Goal: Information Seeking & Learning: Learn about a topic

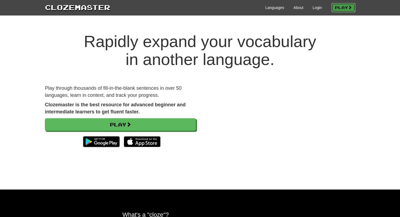
click at [334, 6] on link "Play" at bounding box center [344, 7] width 24 height 9
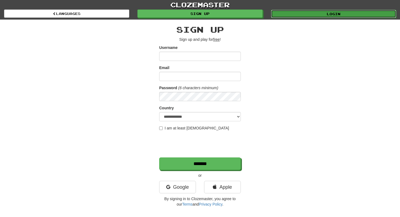
click at [290, 11] on link "Login" at bounding box center [333, 14] width 125 height 8
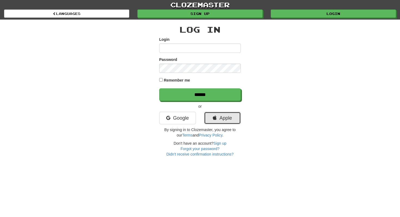
click at [219, 118] on link "Apple" at bounding box center [222, 118] width 37 height 13
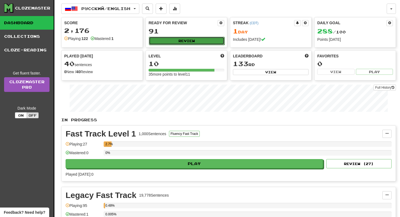
click at [203, 42] on button "Review" at bounding box center [187, 41] width 76 height 8
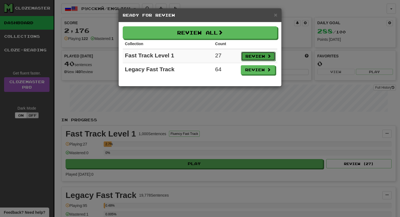
click at [251, 58] on button "Review" at bounding box center [258, 56] width 34 height 9
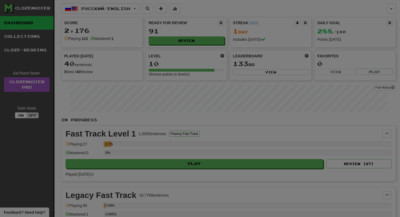
select select "**"
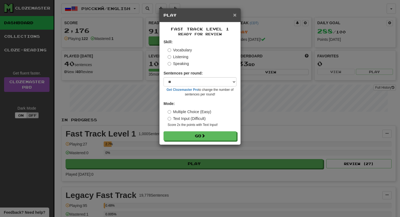
click at [236, 16] on span "×" at bounding box center [234, 15] width 3 height 6
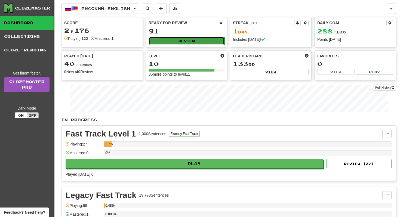
click at [198, 39] on button "Review" at bounding box center [187, 41] width 76 height 8
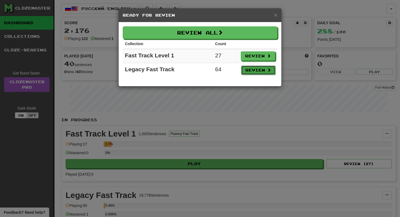
click at [249, 69] on button "Review" at bounding box center [258, 70] width 34 height 9
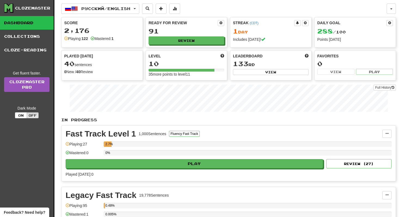
select select "**"
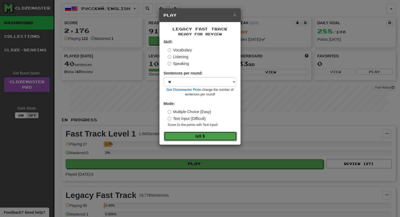
click at [196, 135] on button "Go" at bounding box center [200, 136] width 73 height 9
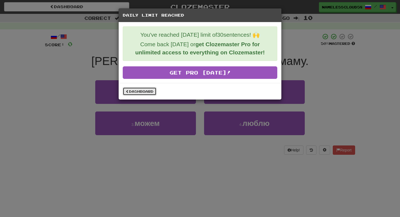
click at [148, 90] on link "Dashboard" at bounding box center [140, 91] width 34 height 8
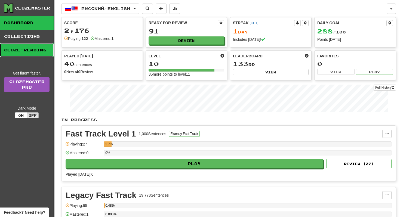
click at [43, 49] on link "Cloze-Reading" at bounding box center [27, 50] width 54 height 14
